Goal: Information Seeking & Learning: Learn about a topic

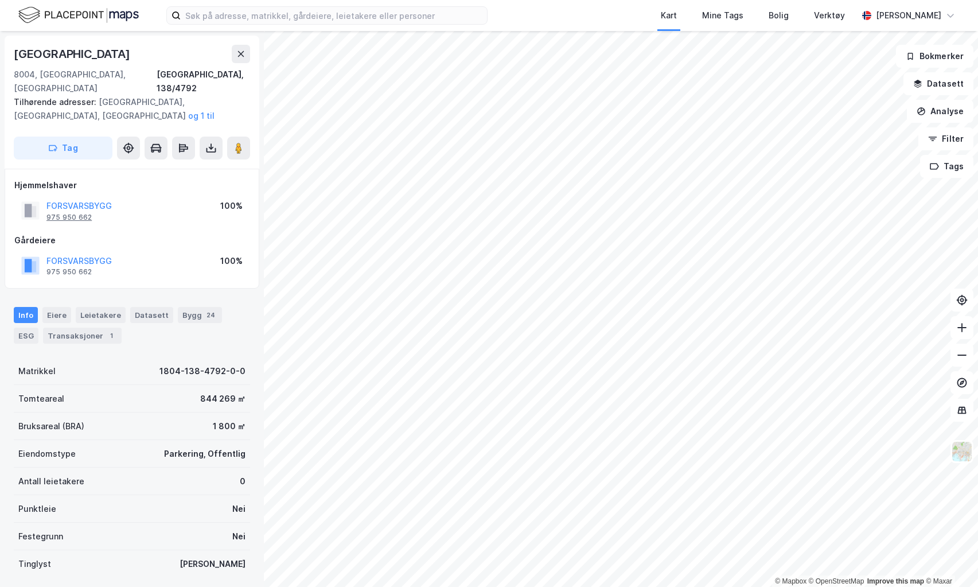
click at [75, 213] on div "975 950 662" at bounding box center [68, 217] width 45 height 9
